Goal: Information Seeking & Learning: Understand process/instructions

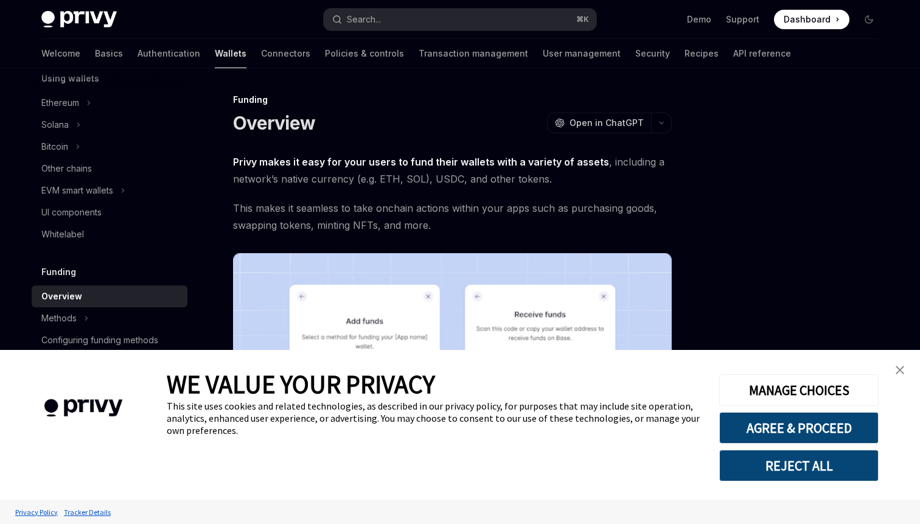
scroll to position [27, 0]
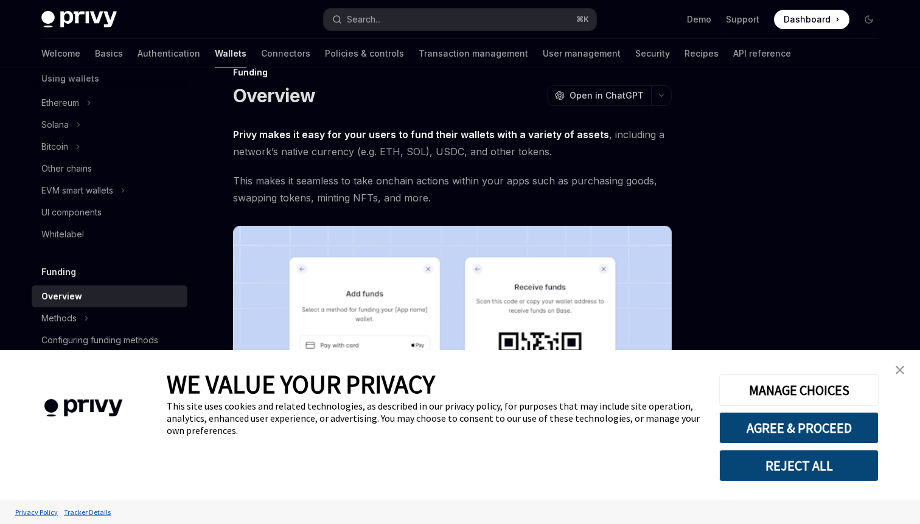
click at [902, 371] on img "close banner" at bounding box center [899, 370] width 9 height 9
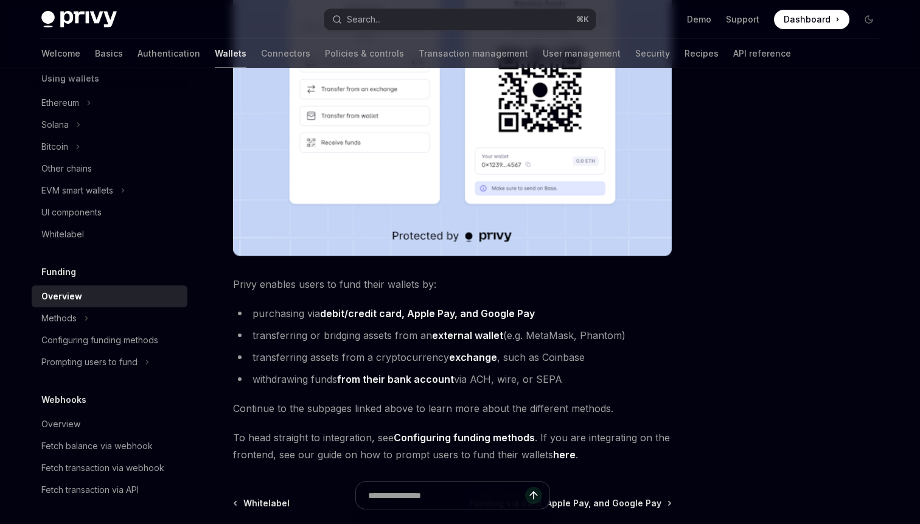
scroll to position [311, 0]
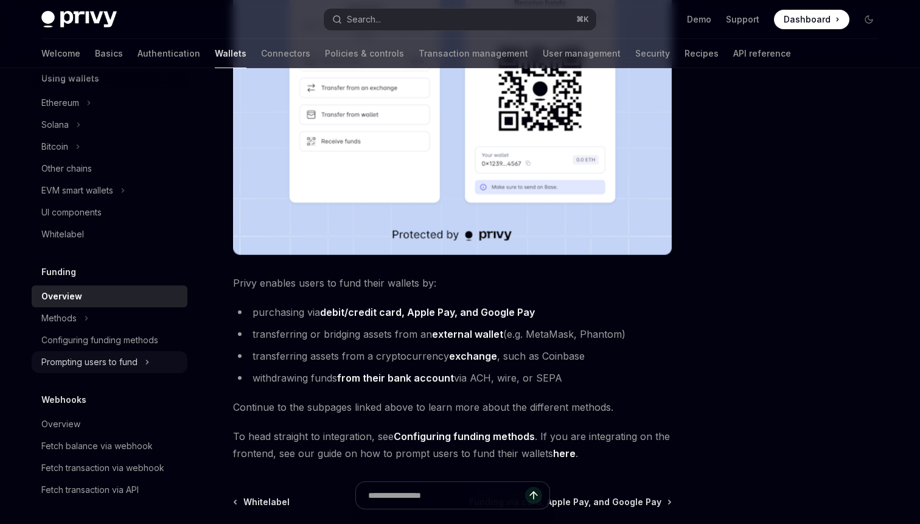
click at [97, 366] on div "Prompting users to fund" at bounding box center [89, 362] width 96 height 15
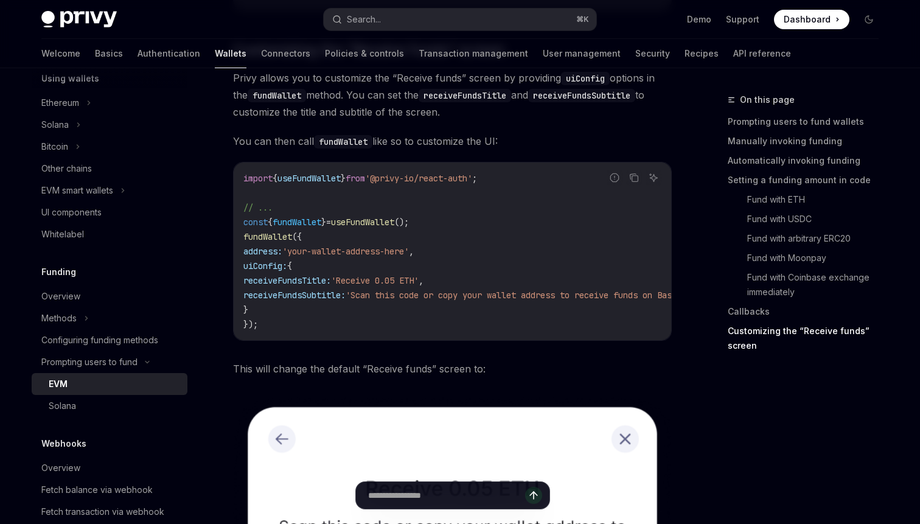
scroll to position [3221, 0]
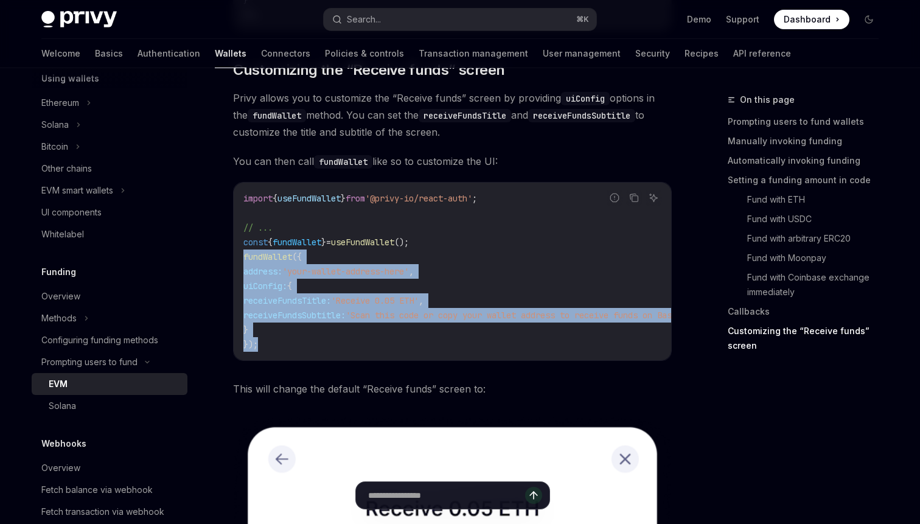
drag, startPoint x: 266, startPoint y: 349, endPoint x: 241, endPoint y: 261, distance: 91.8
click at [241, 261] on div "import { useFundWallet } from '@privy-io/react-auth' ; // ... const { fundWalle…" at bounding box center [452, 271] width 437 height 178
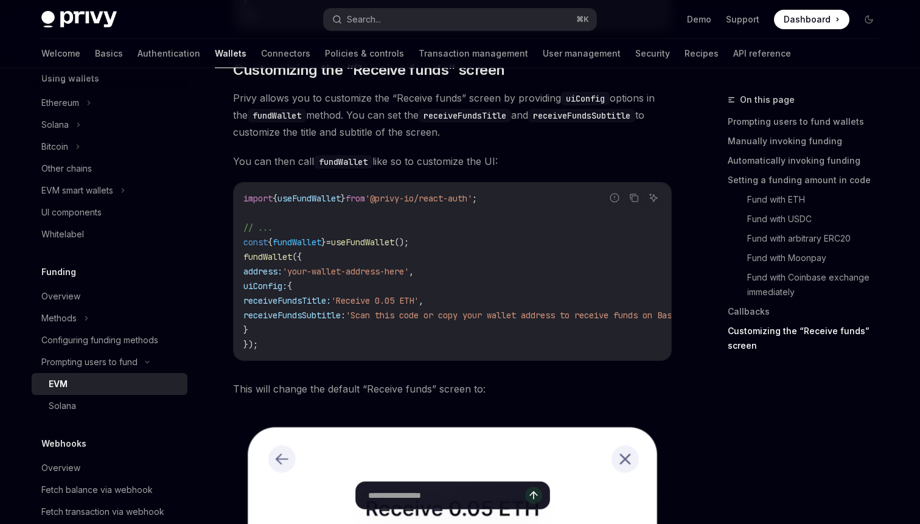
click at [377, 251] on code "import { useFundWallet } from '@privy-io/react-auth' ; // ... const { fundWalle…" at bounding box center [479, 271] width 472 height 161
click at [376, 248] on span "useFundWallet" at bounding box center [362, 242] width 63 height 11
copy code "const { fundWallet } = useFundWallet ();"
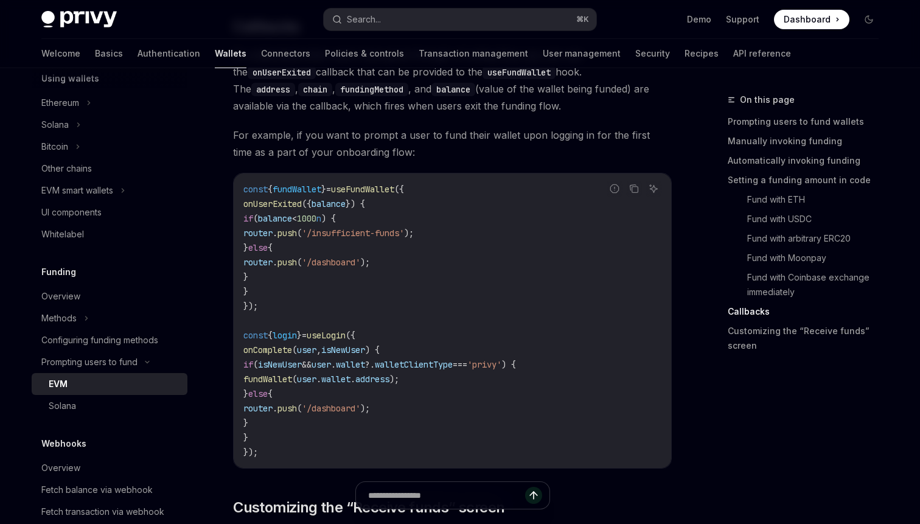
scroll to position [2725, 0]
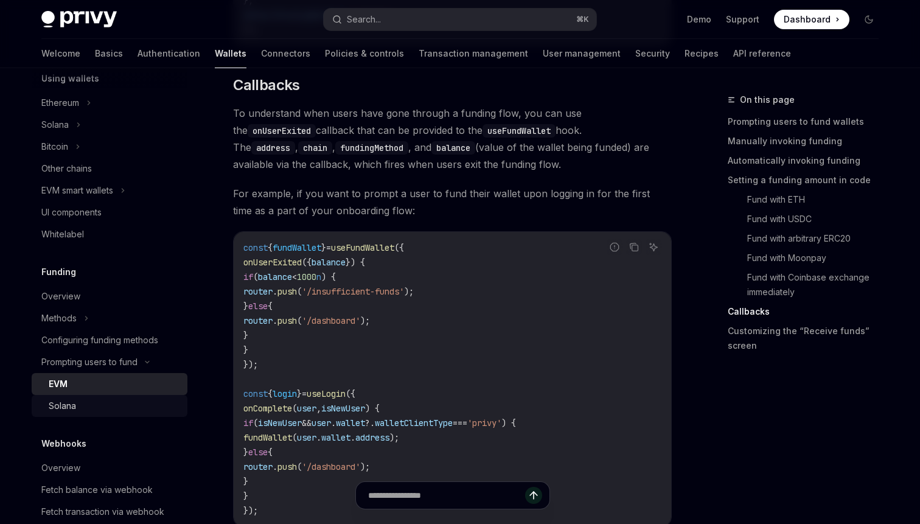
click at [72, 401] on div "Solana" at bounding box center [62, 405] width 27 height 15
type textarea "*"
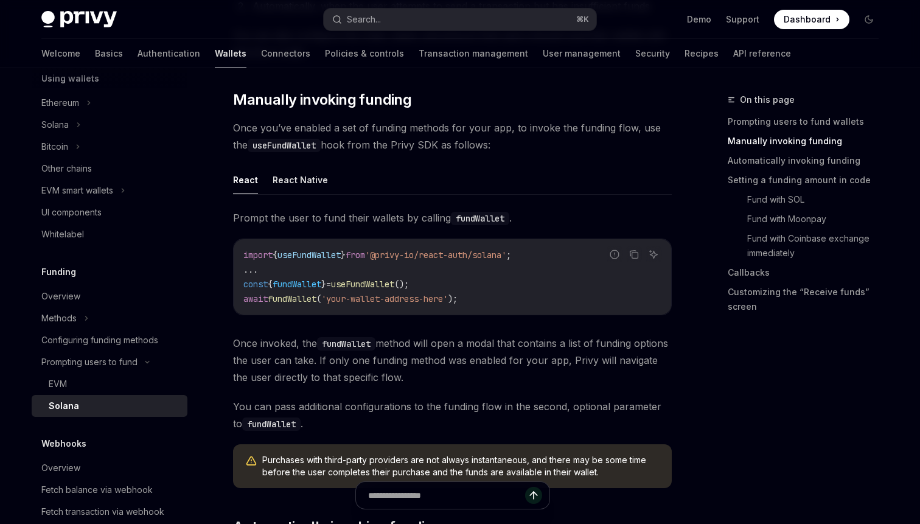
scroll to position [327, 0]
click at [365, 254] on span "from" at bounding box center [354, 254] width 19 height 11
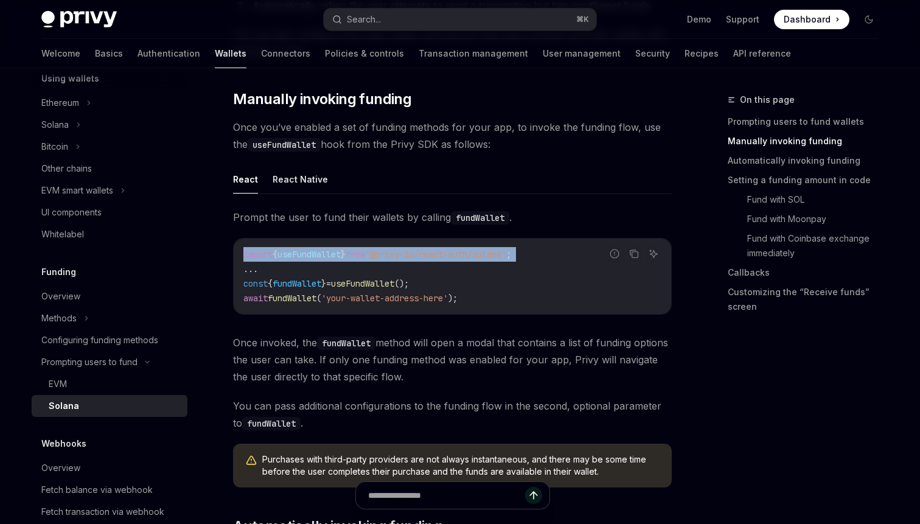
click at [365, 254] on span "from" at bounding box center [354, 254] width 19 height 11
copy code "import { useFundWallet } from '@privy-io/react-auth/solana' ;"
